Goal: Task Accomplishment & Management: Use online tool/utility

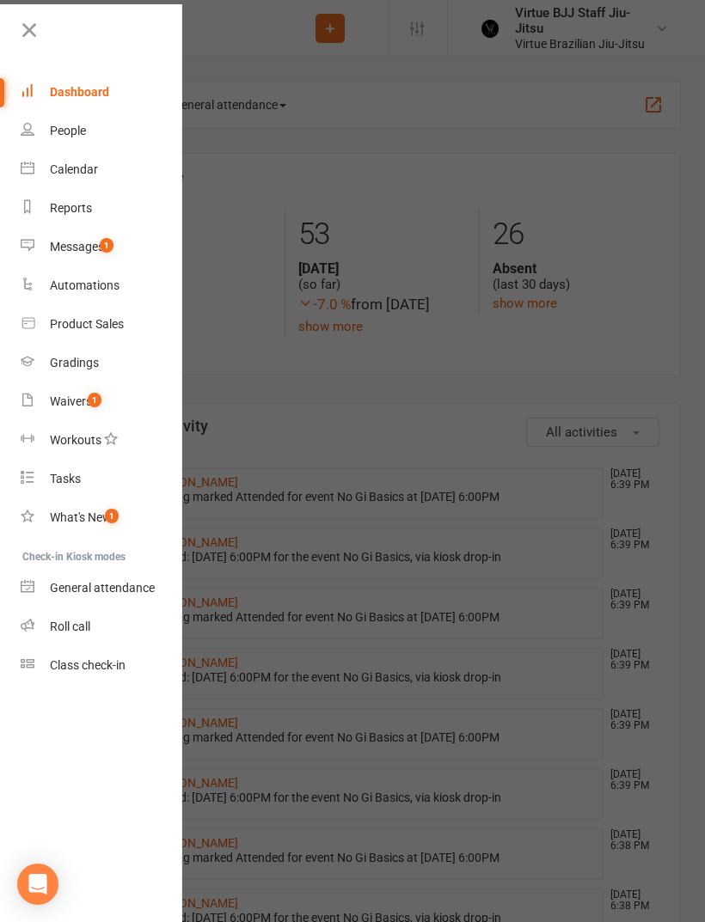
click at [54, 672] on div "Class check-in" at bounding box center [88, 665] width 76 height 14
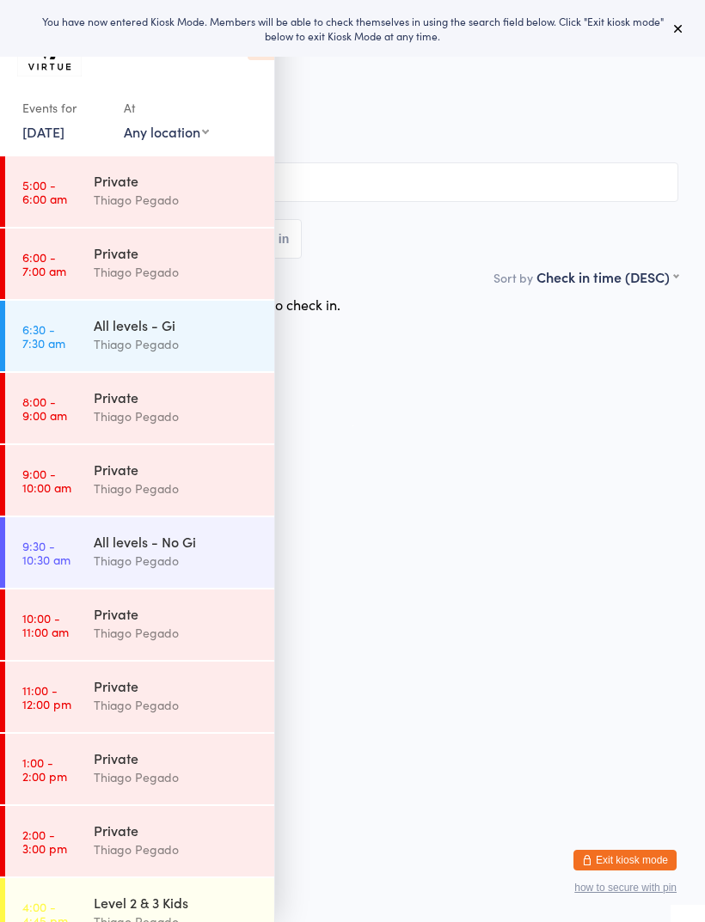
click at [677, 34] on icon at bounding box center [678, 28] width 14 height 14
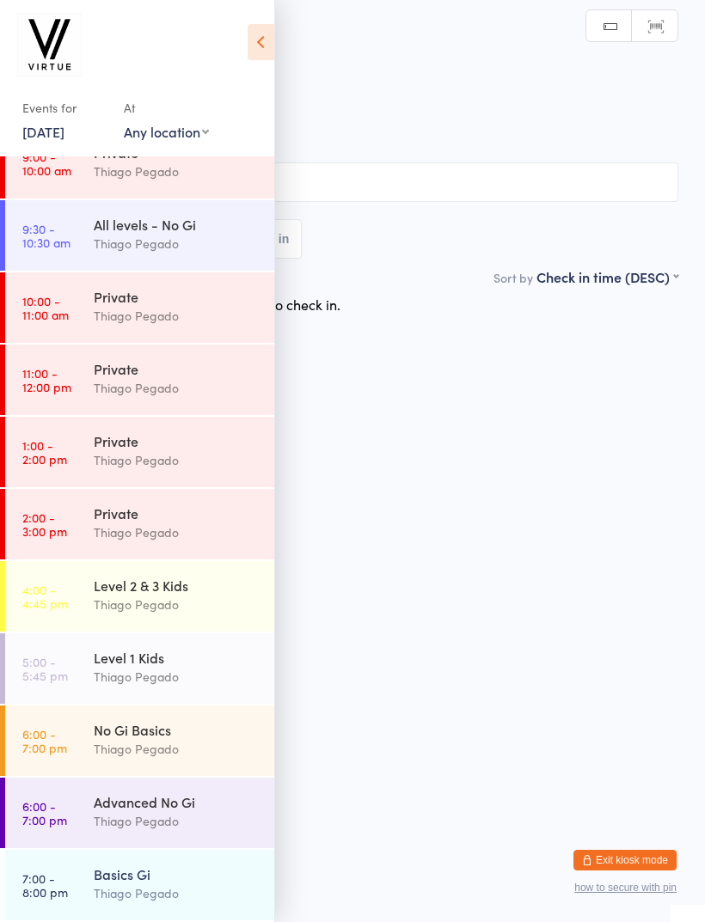
scroll to position [317, 0]
click at [181, 898] on div "Thiago Pegado" at bounding box center [177, 894] width 166 height 20
click at [249, 45] on icon at bounding box center [261, 42] width 27 height 36
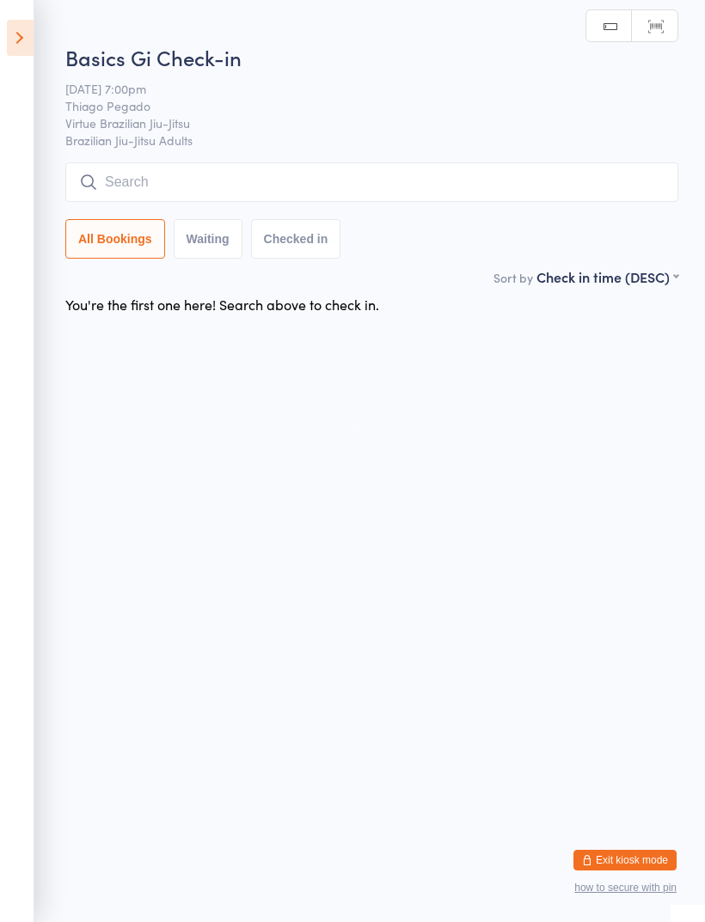
click at [285, 175] on input "search" at bounding box center [371, 182] width 613 height 40
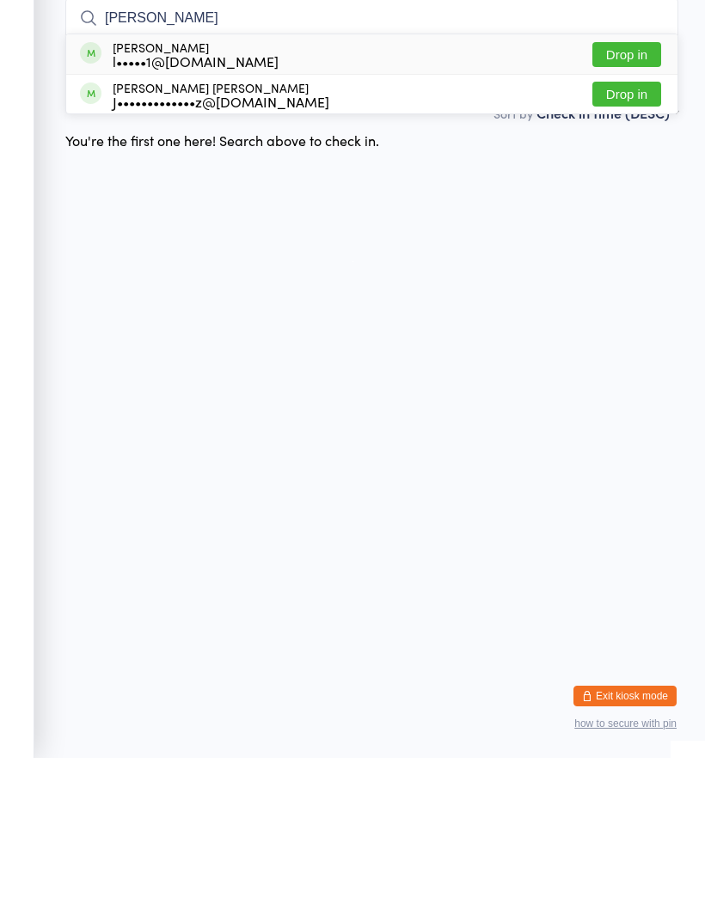
type input "Joel"
click at [244, 199] on div "Joel Thiel l•••••1@hotmail.com Drop in" at bounding box center [371, 219] width 611 height 40
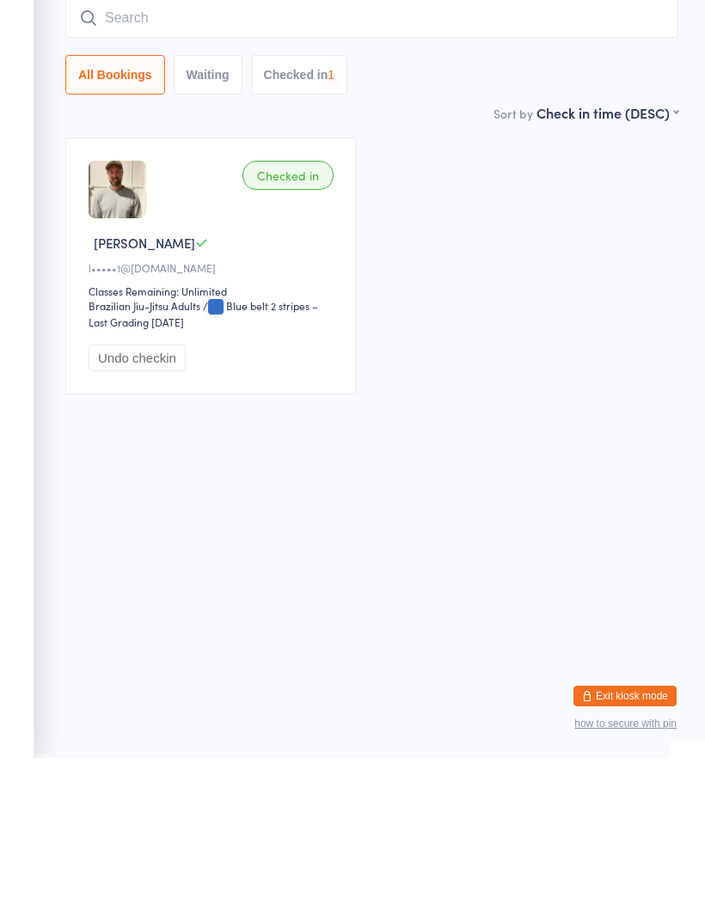
click at [242, 162] on input "search" at bounding box center [371, 182] width 613 height 40
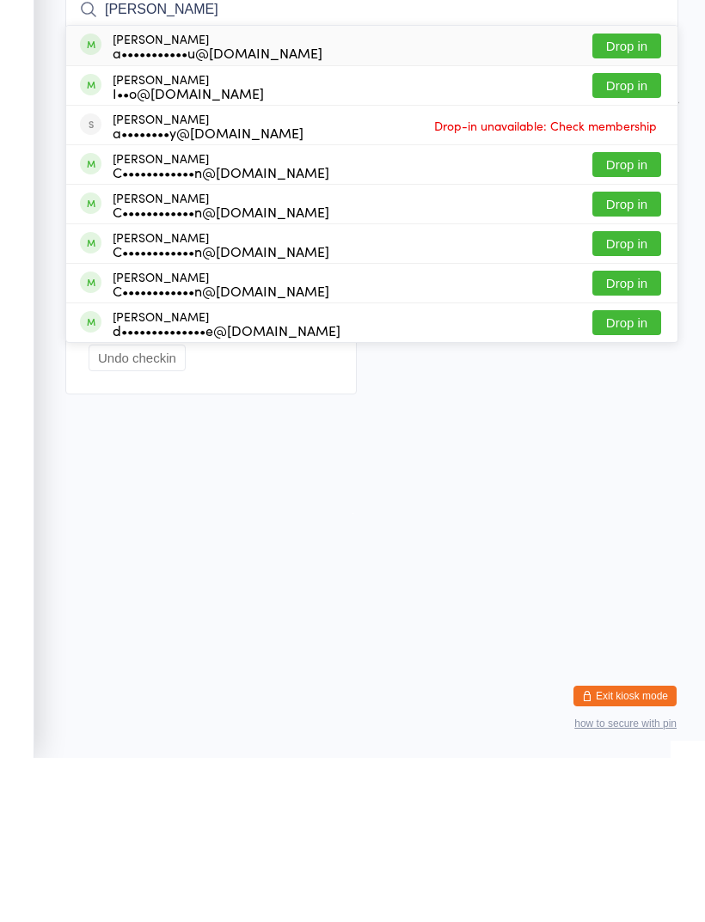
type input "Andre"
click at [118, 196] on div "Andre Nunes a•••••••••••u@gmail.com" at bounding box center [218, 210] width 210 height 28
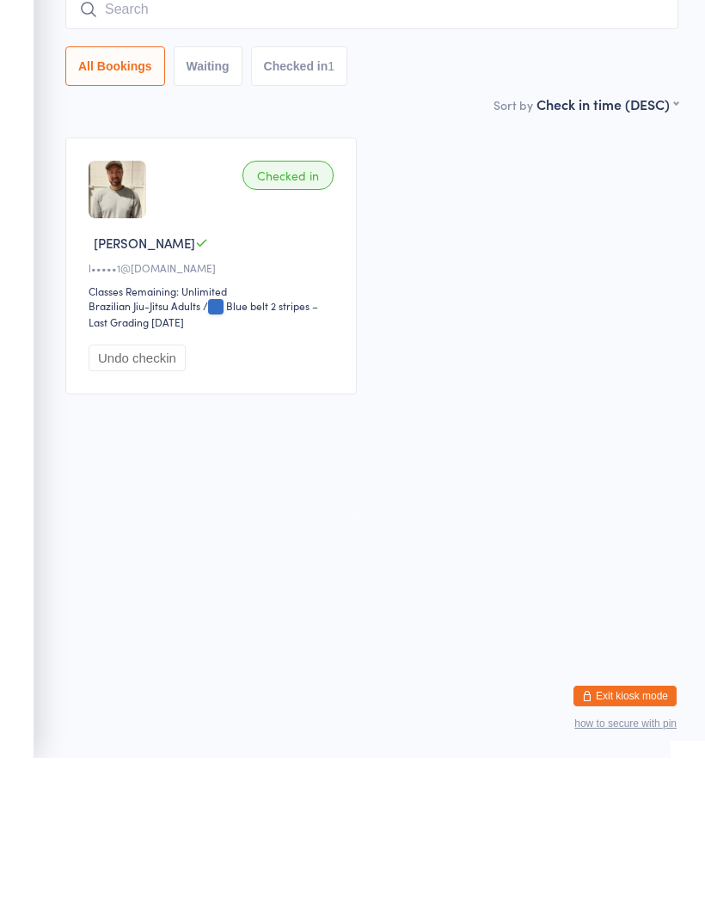
click at [124, 154] on input "search" at bounding box center [371, 174] width 613 height 40
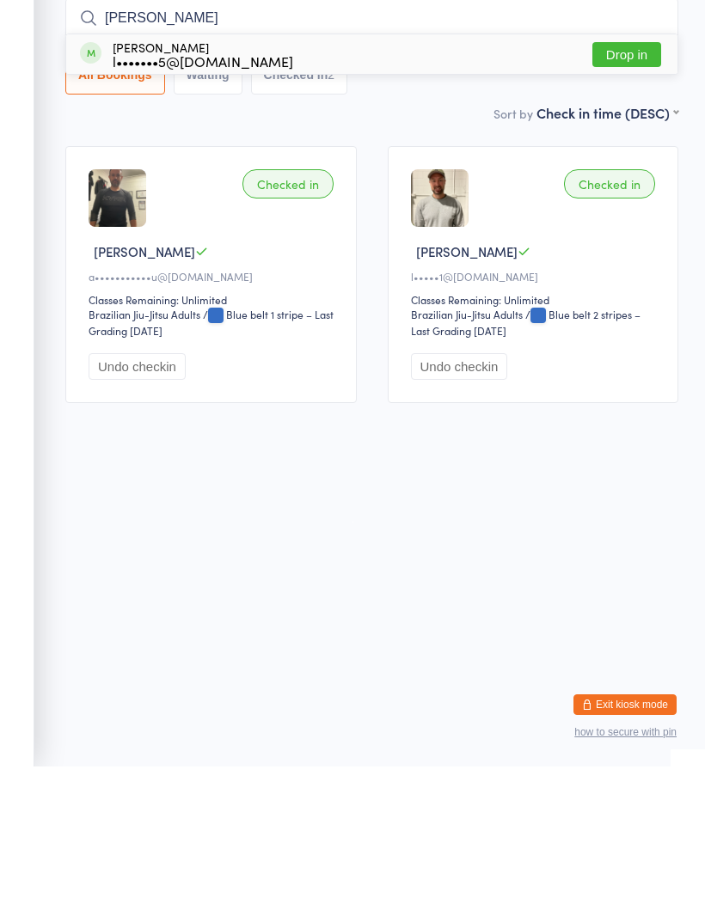
type input "Lee"
click at [104, 196] on div "Ohhyeon Lee l•••••••5@icloud.com" at bounding box center [186, 210] width 213 height 28
